Goal: Browse casually

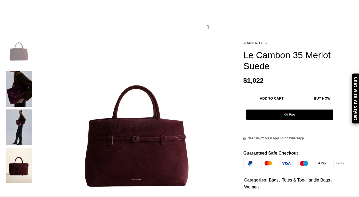
scroll to position [77, 0]
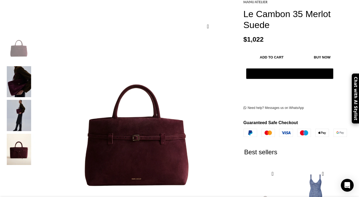
click at [35, 103] on img "3 / 4" at bounding box center [19, 115] width 33 height 31
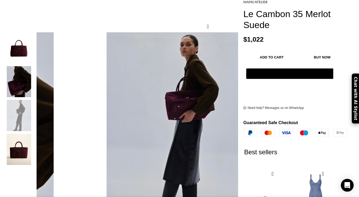
click at [35, 75] on img "2 / 4" at bounding box center [19, 81] width 33 height 31
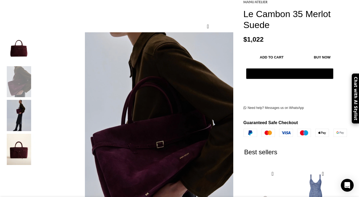
click at [35, 139] on img "4 / 4" at bounding box center [19, 149] width 33 height 31
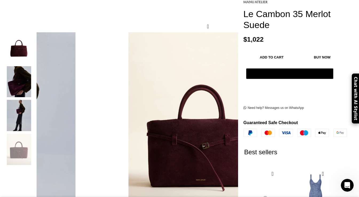
scroll to position [0, 112]
